Goal: Task Accomplishment & Management: Manage account settings

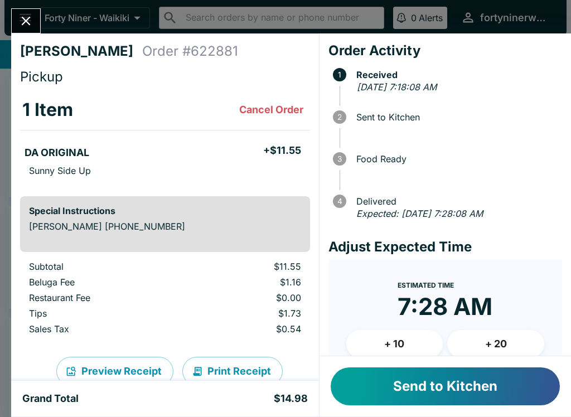
click at [448, 391] on button "Send to Kitchen" at bounding box center [445, 386] width 229 height 38
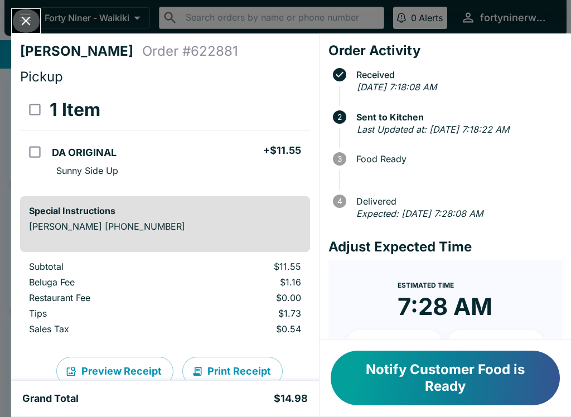
click at [29, 27] on icon "Close" at bounding box center [25, 20] width 15 height 15
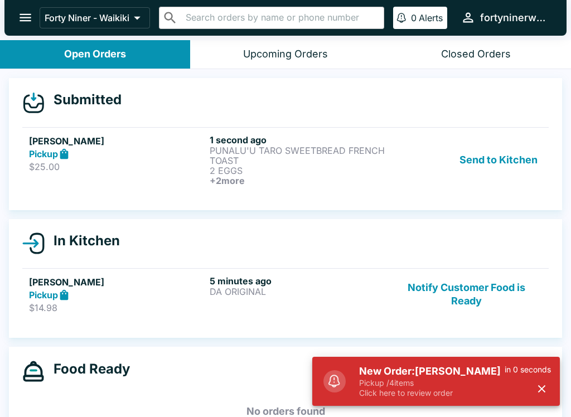
click at [376, 181] on h6 "+ 2 more" at bounding box center [298, 181] width 176 height 10
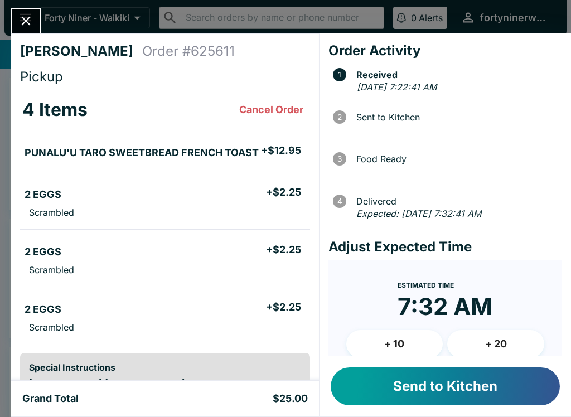
click at [445, 380] on button "Send to Kitchen" at bounding box center [445, 386] width 229 height 38
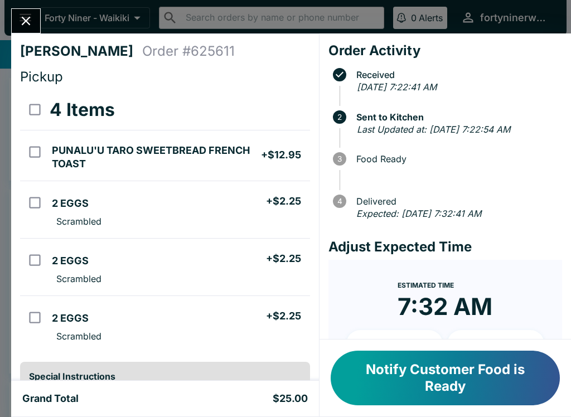
click at [30, 25] on icon "Close" at bounding box center [26, 21] width 9 height 9
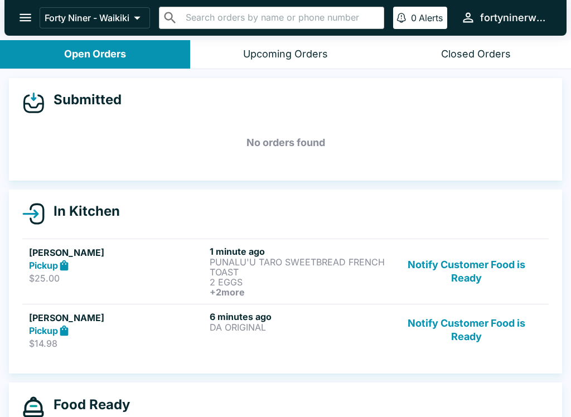
click at [459, 280] on button "Notify Customer Food is Ready" at bounding box center [466, 271] width 151 height 51
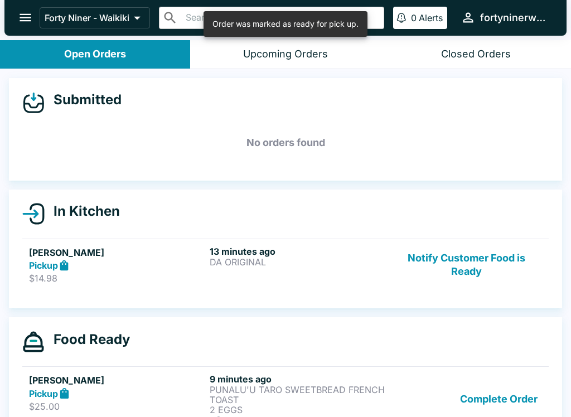
click at [452, 258] on button "Notify Customer Food is Ready" at bounding box center [466, 265] width 151 height 38
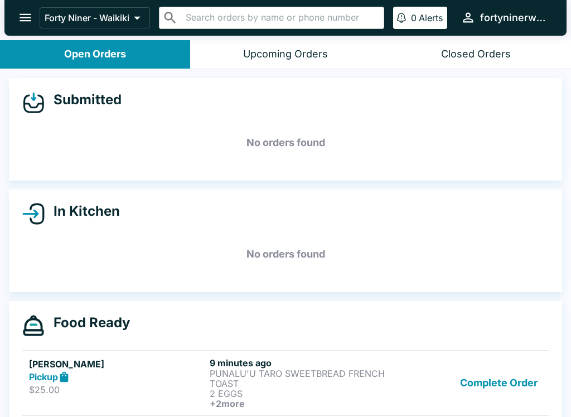
click at [493, 382] on button "Complete Order" at bounding box center [499, 382] width 86 height 51
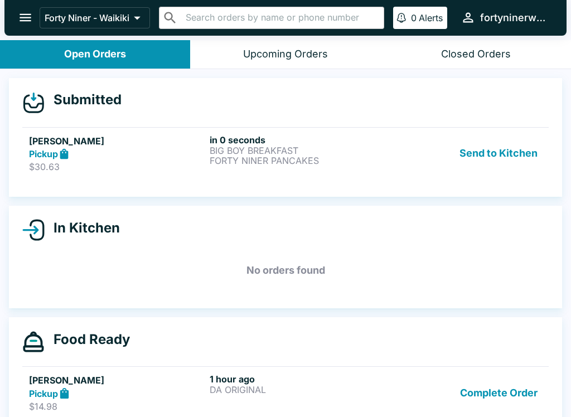
click at [348, 154] on p "BIG BOY BREAKFAST" at bounding box center [298, 151] width 176 height 10
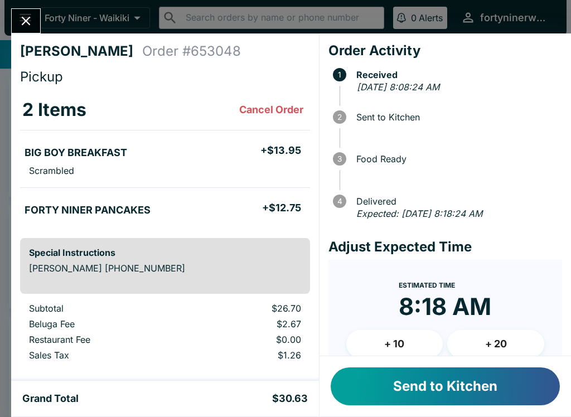
click at [479, 391] on button "Send to Kitchen" at bounding box center [445, 386] width 229 height 38
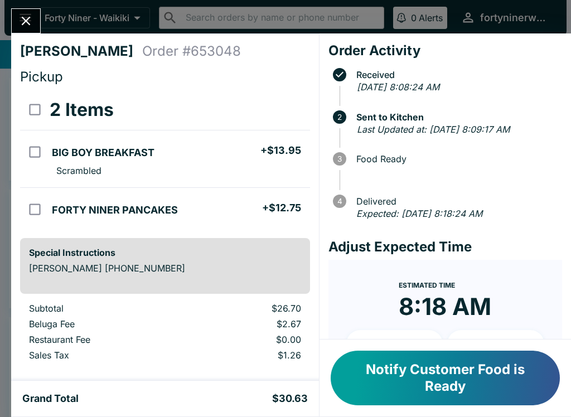
click at [28, 19] on icon "Close" at bounding box center [26, 21] width 9 height 9
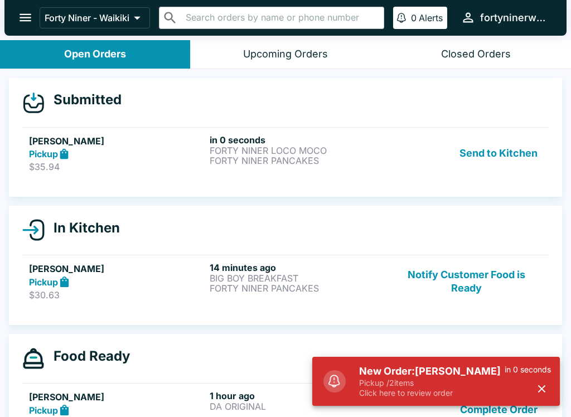
click at [491, 396] on p "Click here to review order" at bounding box center [432, 393] width 146 height 10
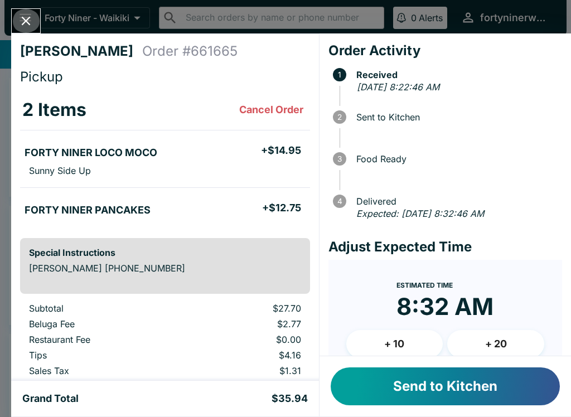
click at [30, 19] on icon "Close" at bounding box center [25, 20] width 15 height 15
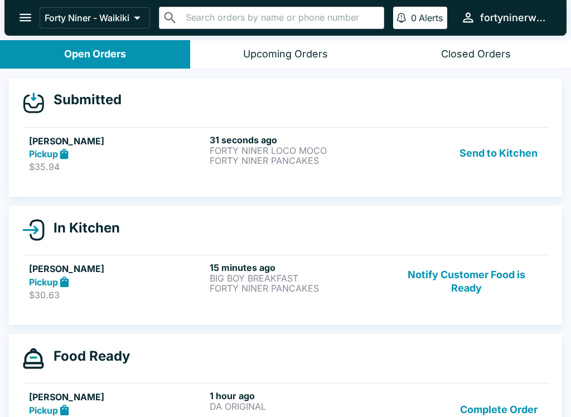
click at [445, 152] on div "Send to Kitchen" at bounding box center [466, 153] width 151 height 38
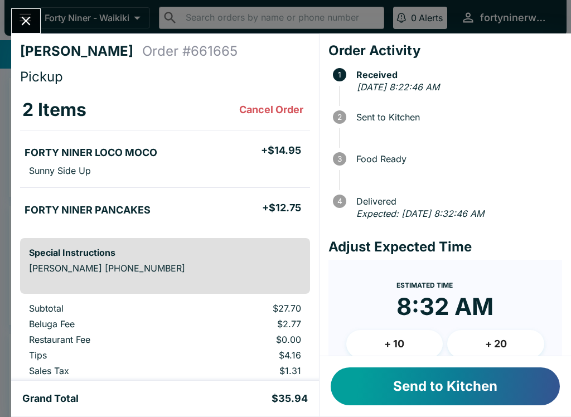
click at [507, 389] on button "Send to Kitchen" at bounding box center [445, 386] width 229 height 38
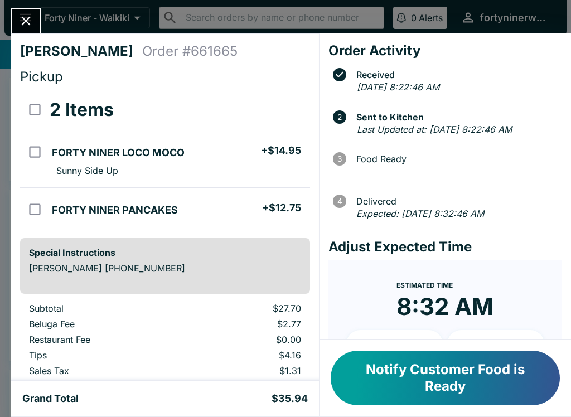
click at [25, 11] on button "Close" at bounding box center [26, 21] width 28 height 24
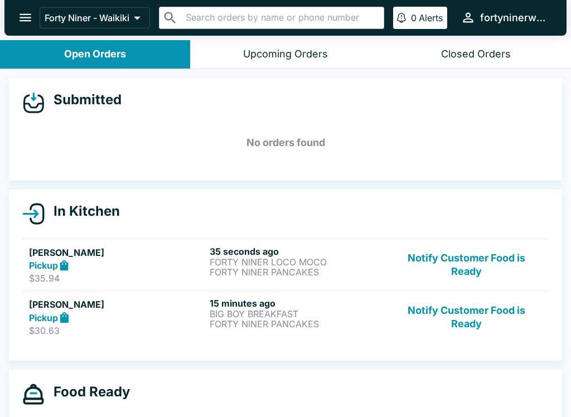
click at [351, 326] on p "FORTY NINER PANCAKES" at bounding box center [298, 324] width 176 height 10
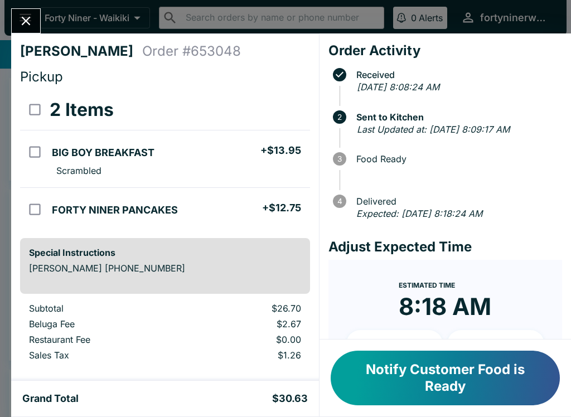
click at [27, 30] on button "Close" at bounding box center [26, 21] width 28 height 24
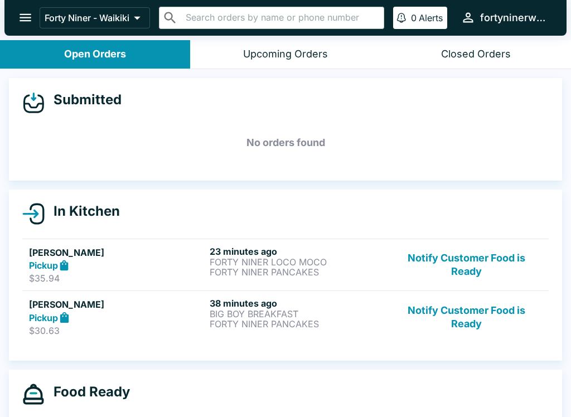
click at [360, 275] on p "FORTY NINER PANCAKES" at bounding box center [298, 272] width 176 height 10
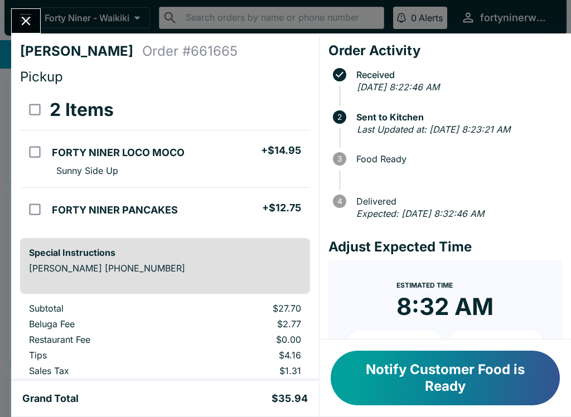
click at [30, 32] on button "Close" at bounding box center [26, 21] width 28 height 24
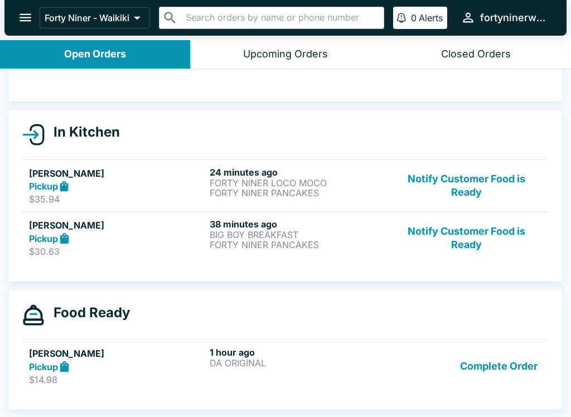
scroll to position [79, 0]
click at [489, 364] on button "Complete Order" at bounding box center [499, 366] width 86 height 38
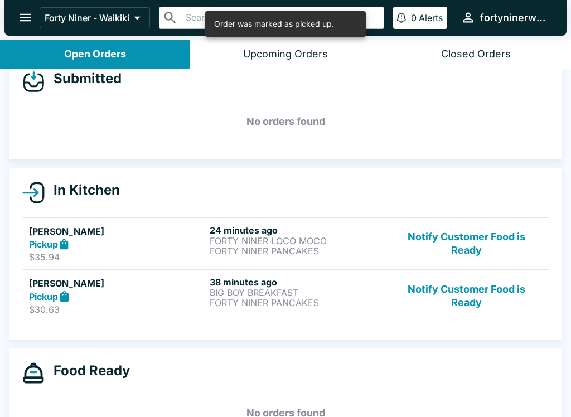
scroll to position [21, 0]
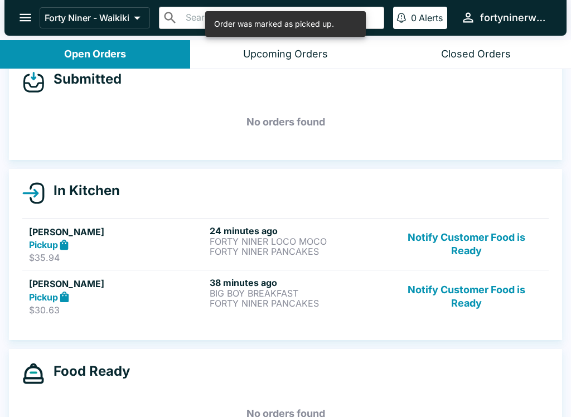
click at [356, 301] on p "FORTY NINER PANCAKES" at bounding box center [298, 303] width 176 height 10
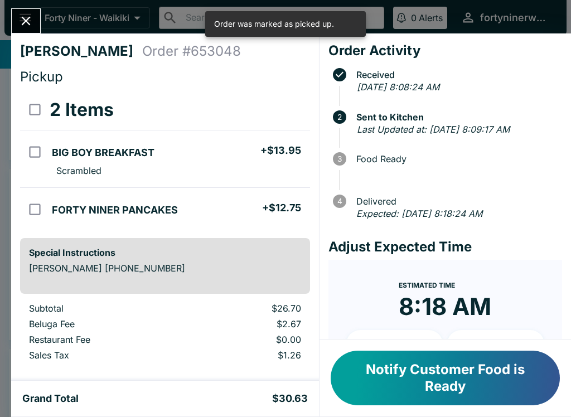
click at [28, 27] on icon "Close" at bounding box center [25, 20] width 15 height 15
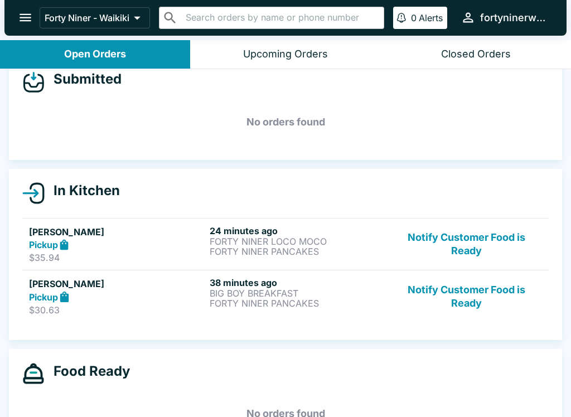
click at [477, 228] on button "Notify Customer Food is Ready" at bounding box center [466, 244] width 151 height 38
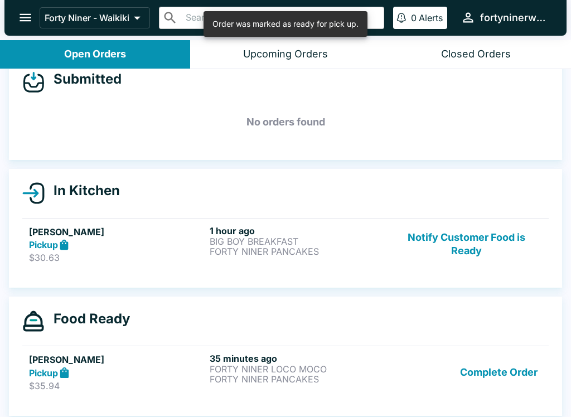
click at [473, 244] on button "Notify Customer Food is Ready" at bounding box center [466, 244] width 151 height 38
